Goal: Information Seeking & Learning: Learn about a topic

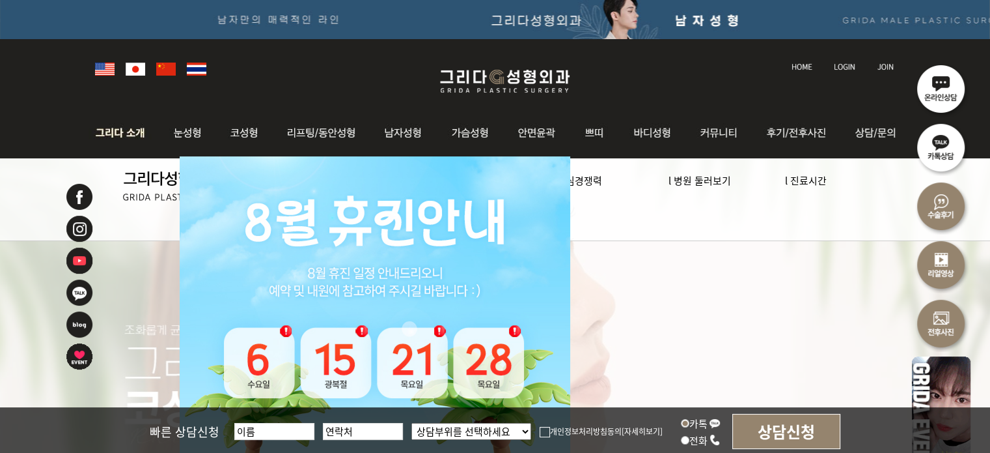
click at [135, 135] on img at bounding box center [124, 132] width 70 height 51
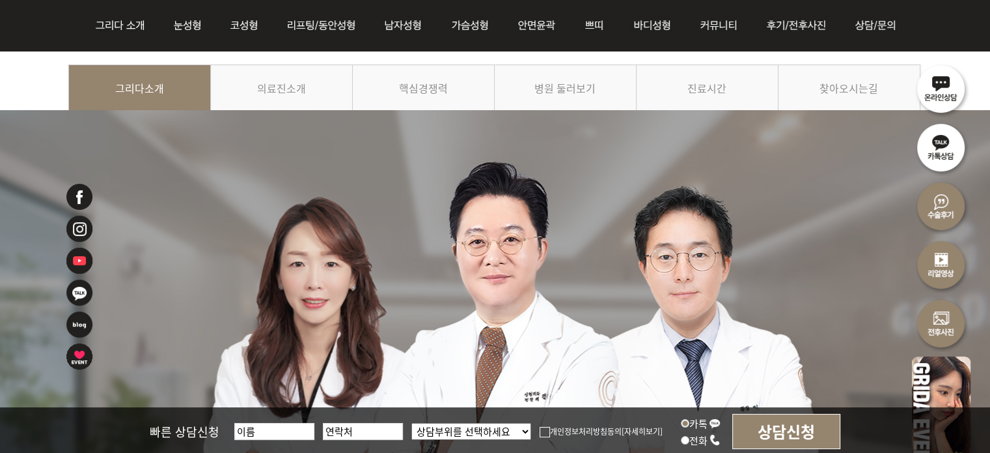
scroll to position [130, 0]
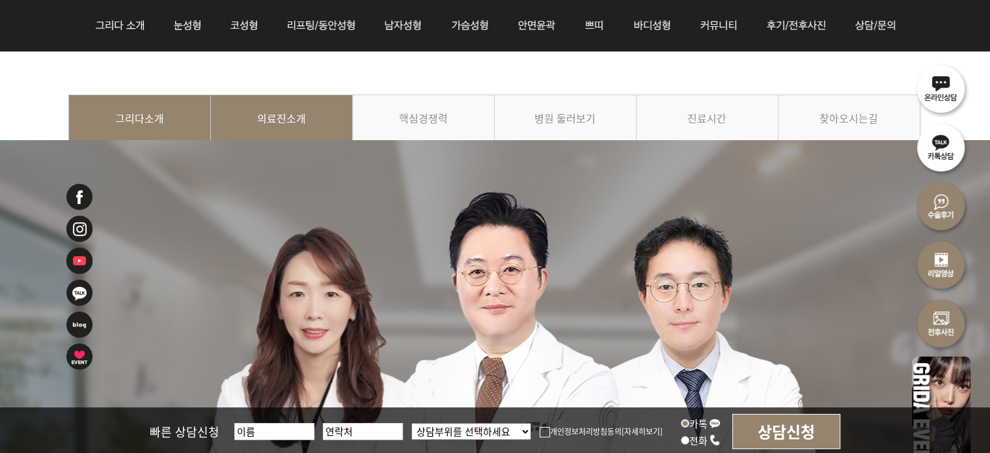
click at [257, 128] on link "의료진소개" at bounding box center [282, 123] width 142 height 59
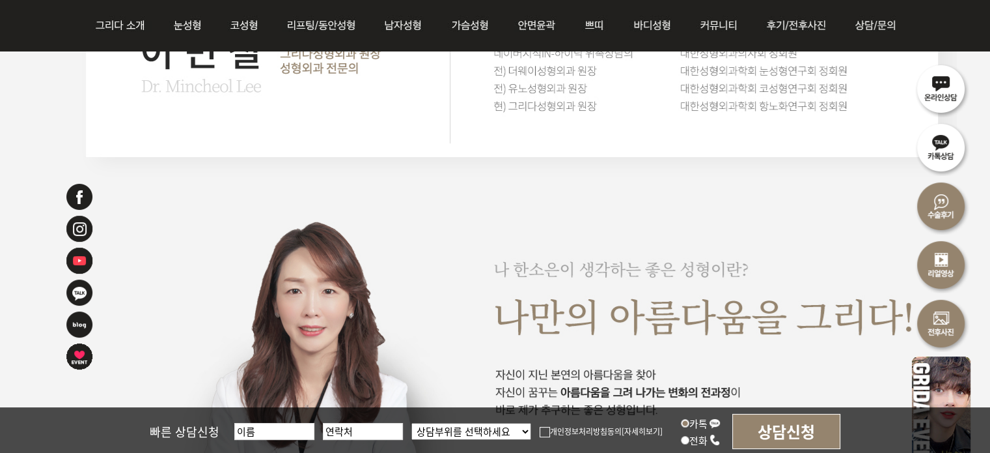
scroll to position [2279, 0]
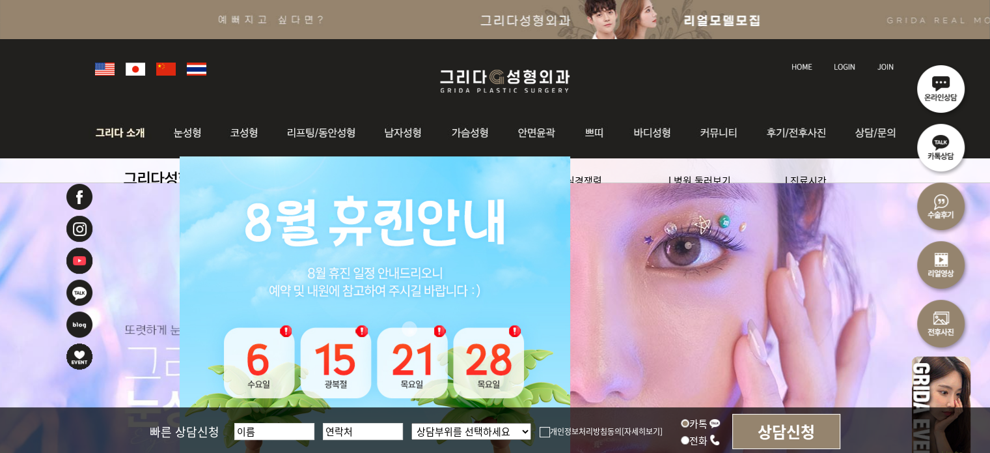
click at [146, 133] on img at bounding box center [124, 132] width 70 height 51
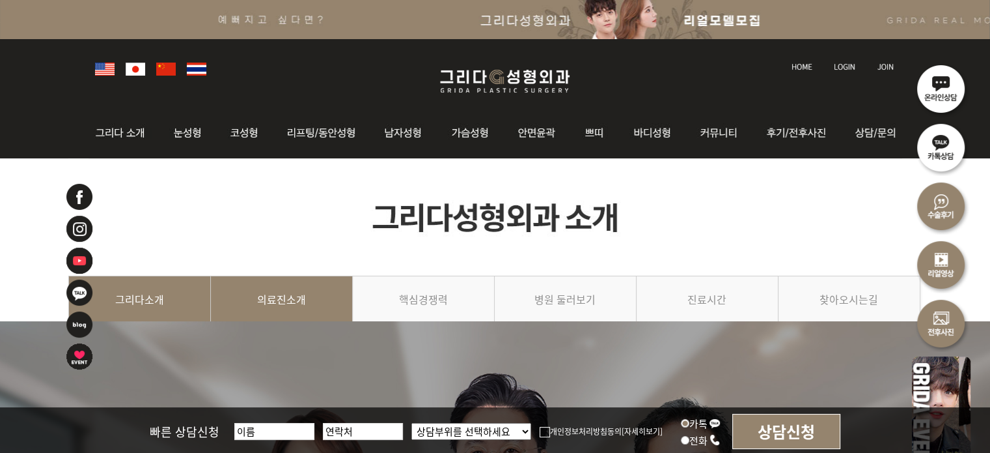
click at [300, 300] on link "의료진소개" at bounding box center [282, 304] width 142 height 59
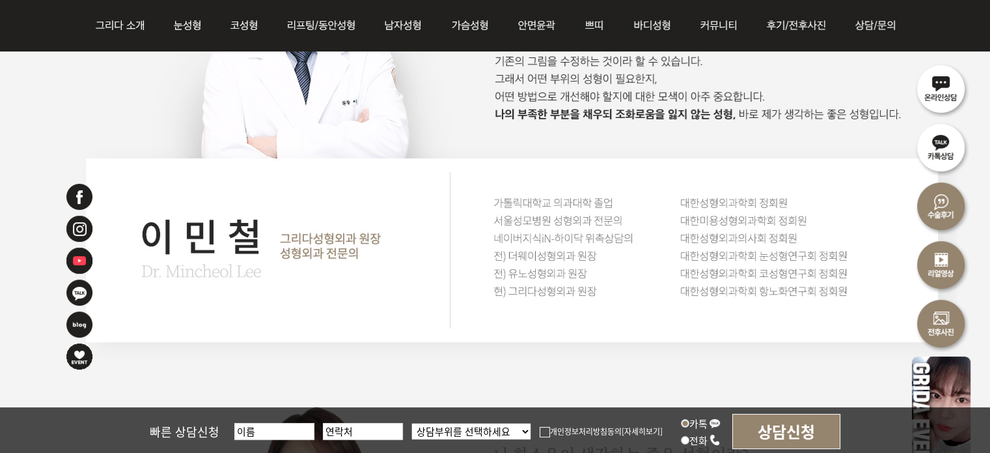
scroll to position [1693, 0]
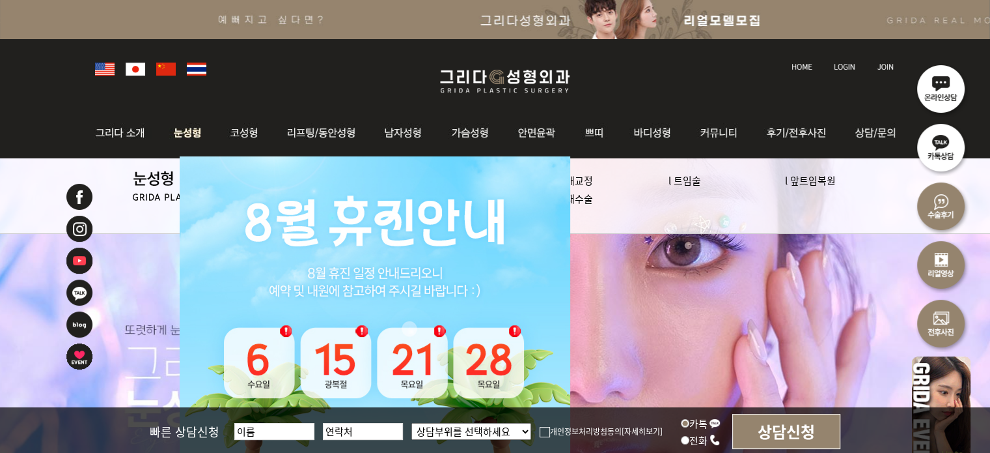
click at [188, 132] on img at bounding box center [188, 132] width 58 height 51
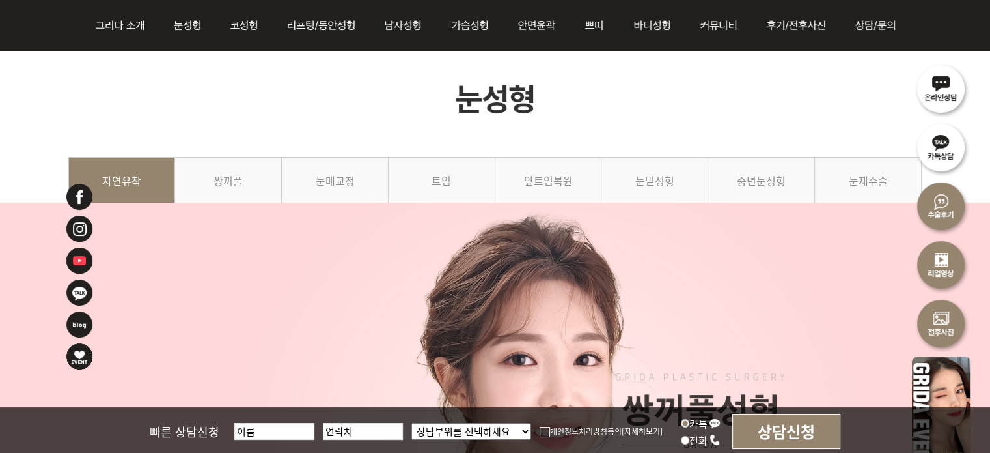
scroll to position [195, 0]
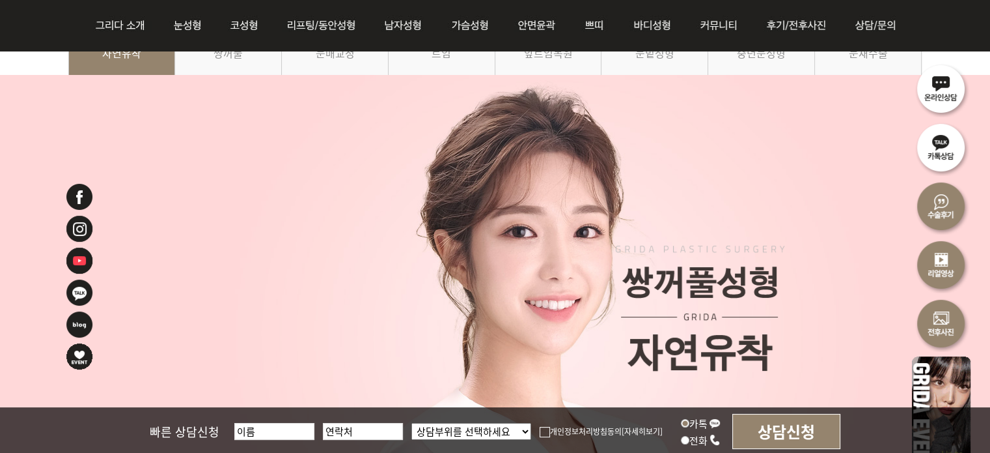
click at [230, 75] on div at bounding box center [495, 330] width 854 height 511
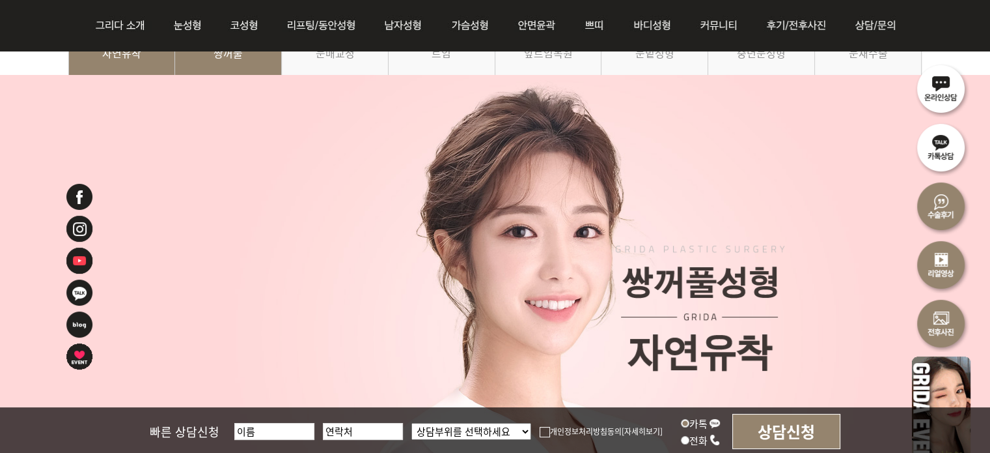
click at [231, 59] on link "쌍꺼풀" at bounding box center [228, 58] width 107 height 59
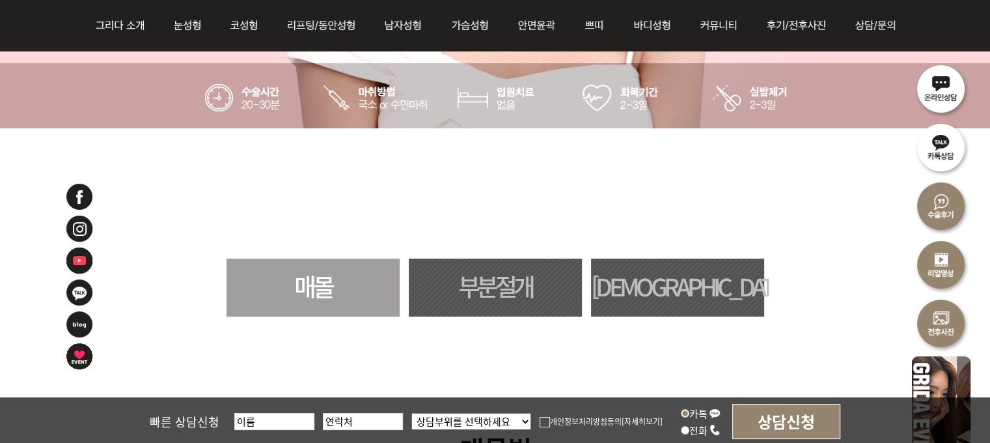
scroll to position [781, 0]
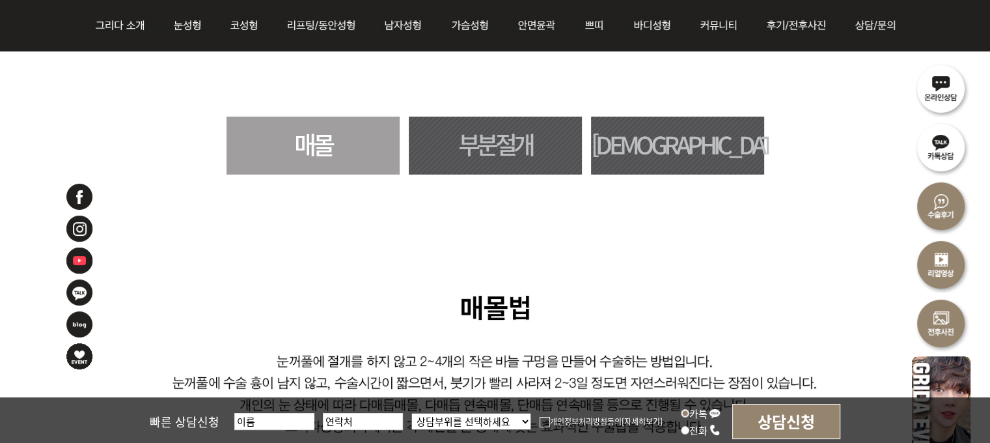
click at [506, 154] on link "부분절개" at bounding box center [495, 146] width 173 height 58
